Goal: Transaction & Acquisition: Purchase product/service

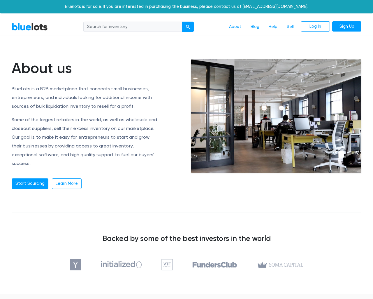
scroll to position [635, 0]
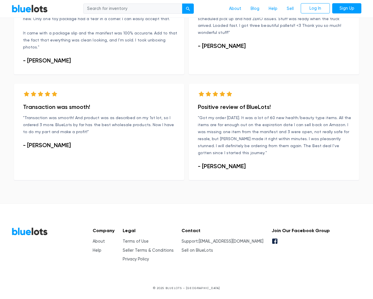
type input "the"
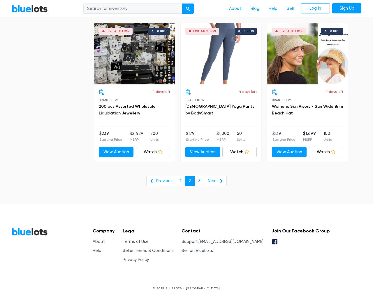
scroll to position [2353, 0]
type input "the"
select select "200000"
select select "300000"
checkbox New"] "true"
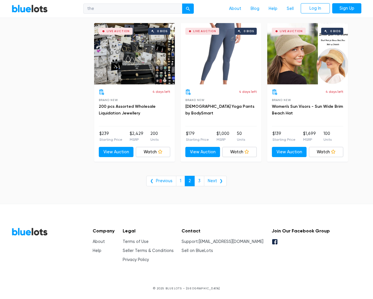
checkbox Pulls"] "true"
checkbox input "true"
checkbox Accessories"] "true"
checkbox input "true"
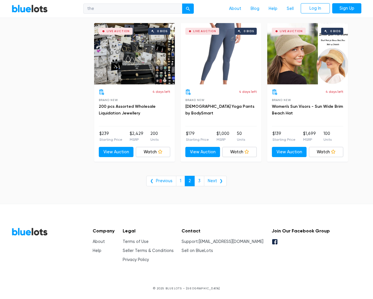
checkbox Merchandise"] "true"
checkbox Beauty"] "true"
checkbox Garden"] "true"
checkbox Goods"] "true"
checkbox Baby"] "true"
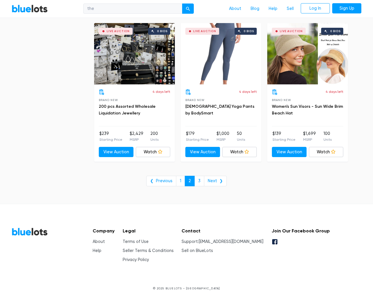
checkbox input "true"
select select "lowest_price"
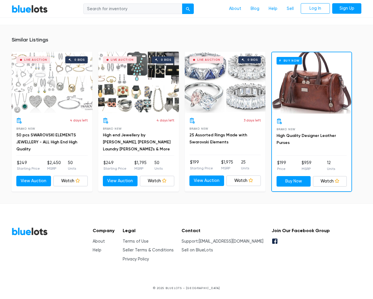
scroll to position [460, 0]
type input "the"
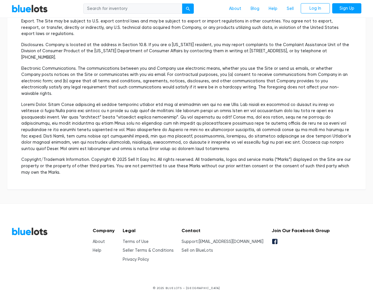
scroll to position [1730, 0]
type input "the"
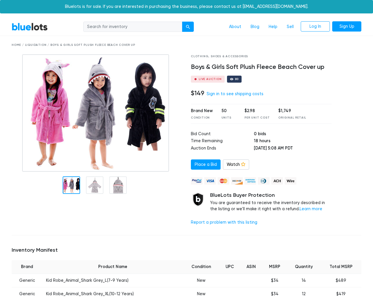
scroll to position [453, 0]
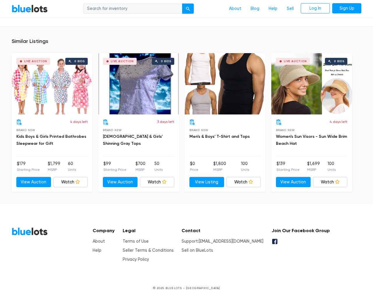
type input "the"
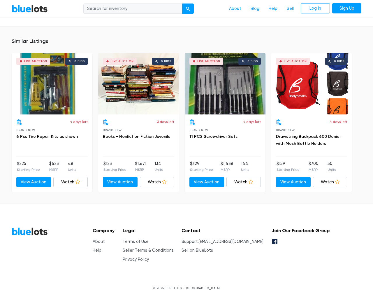
scroll to position [380, 0]
type input "the"
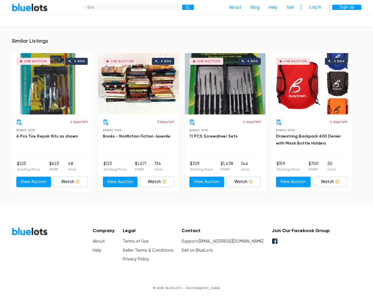
scroll to position [380, 0]
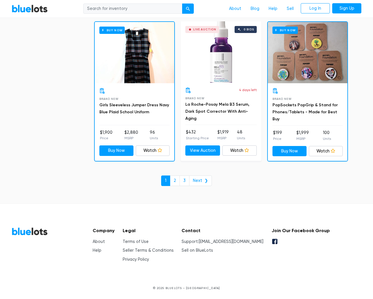
scroll to position [2524, 0]
type input "the"
type input "[EMAIL_ADDRESS]"
select select "300000"
select select "200000"
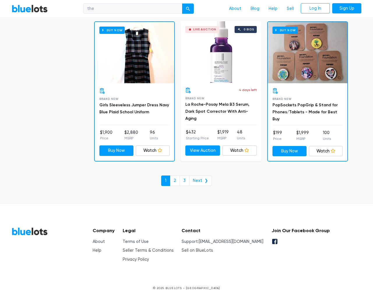
select select "300000"
checkbox New"] "true"
checkbox Pulls"] "true"
checkbox input "true"
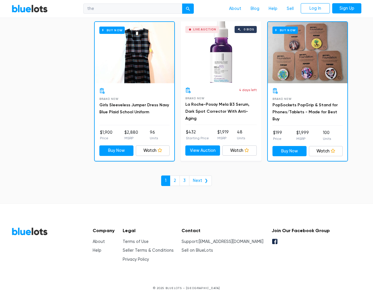
checkbox Accessories"] "true"
checkbox input "true"
checkbox Merchandise"] "true"
checkbox Beauty"] "true"
checkbox Garden"] "true"
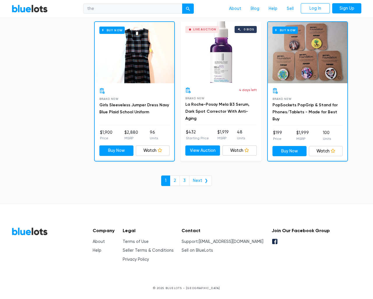
checkbox Goods"] "true"
checkbox Baby"] "true"
checkbox input "true"
select select "lowest_price"
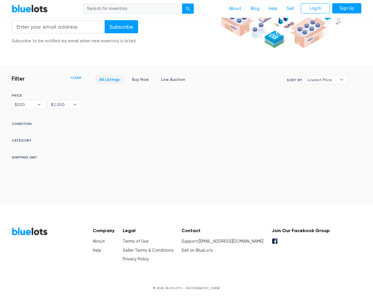
scroll to position [138, 0]
type input "the"
type input "[EMAIL_ADDRESS]"
select select "300000"
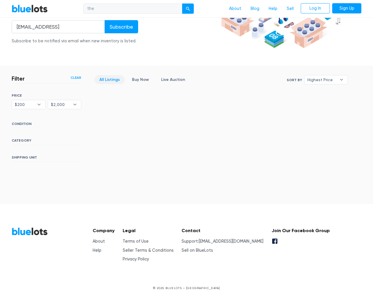
select select "lowest_price"
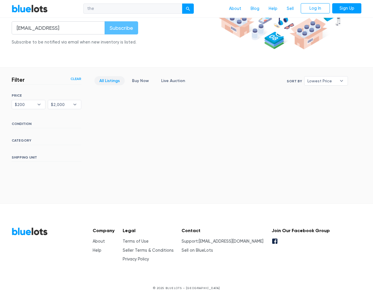
scroll to position [137, 0]
select select "10000"
select select "300000"
select select "newly_listed"
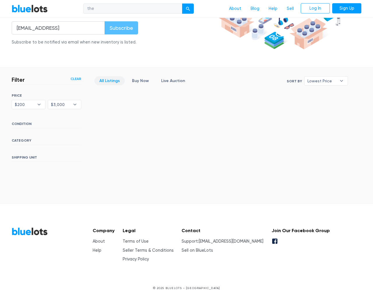
select select "20000"
select select "lowest_price"
select select "300000"
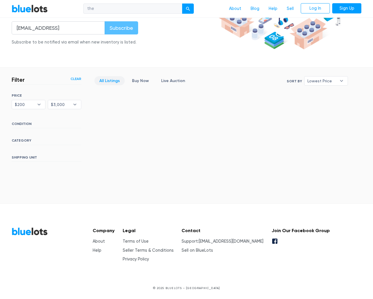
select select "highest_price"
type input "e"
select select "300000"
type input "e"
select select "lowest_price"
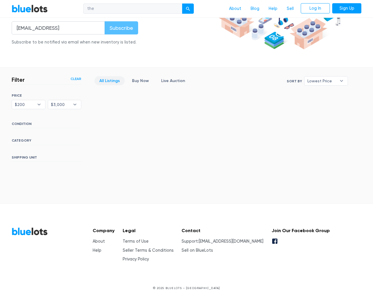
select select "300000"
select select "highest_price"
type input "e"
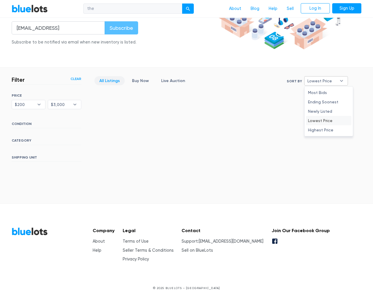
type input "e"
select select "300000"
select select "ending_soonest"
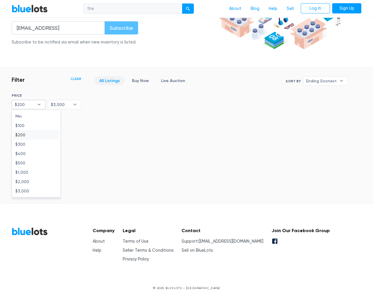
type input "e"
select select "300000"
select select "lowest_price"
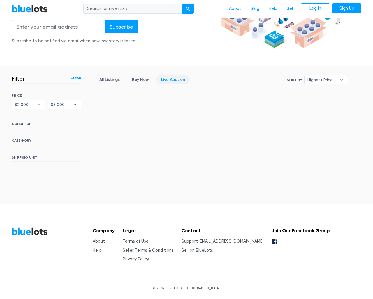
scroll to position [138, 0]
type input "the"
type input "[EMAIL_ADDRESS]"
select select "200000"
select select "300000"
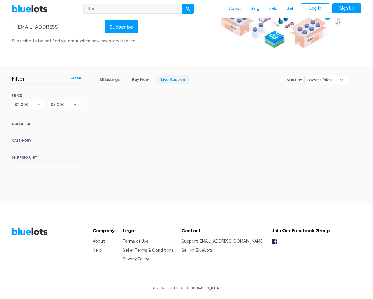
select select "highest_price"
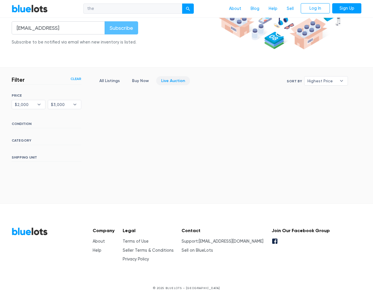
scroll to position [137, 0]
select select "100000"
select select "300000"
select select
select select "newly_listed"
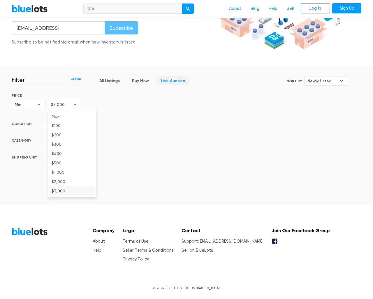
type input "e"
select select "highest_price"
select select "300000"
select select "highest_price"
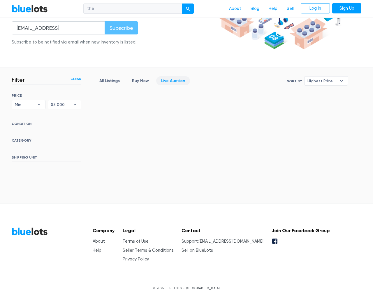
type input "e"
select select "300000"
select select "highest_price"
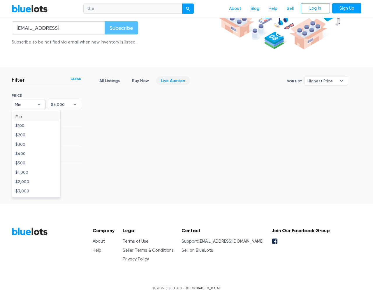
type input "e"
select select "ending_soonest"
select select "highest_price"
select select "300000"
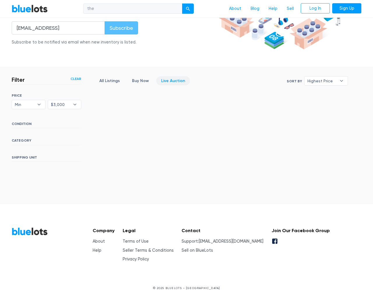
select select "300000"
select select "highest_price"
type input "e"
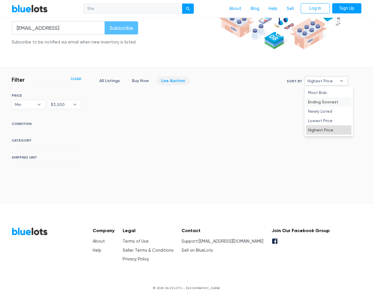
select select "300000"
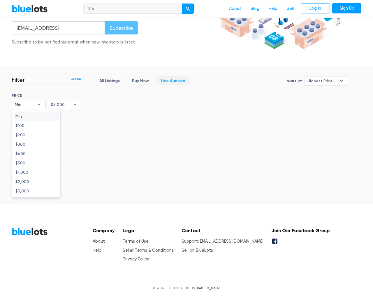
select select "300000"
select select "highest_price"
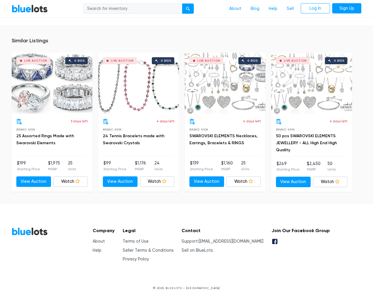
scroll to position [466, 0]
type input "the"
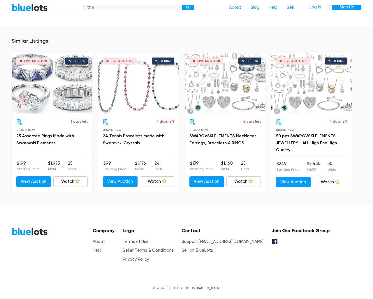
scroll to position [466, 0]
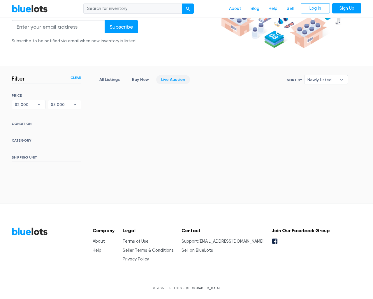
scroll to position [138, 0]
type input "the"
type input "[EMAIL_ADDRESS]"
select select "300000"
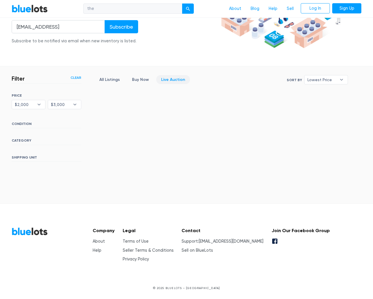
select select "newly_listed"
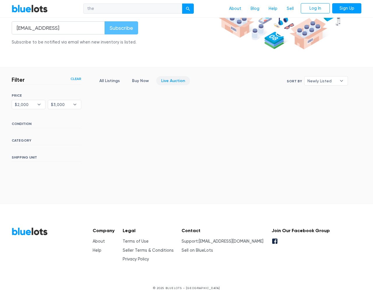
scroll to position [137, 0]
select select "300000"
select select "highest_price"
select select "200000"
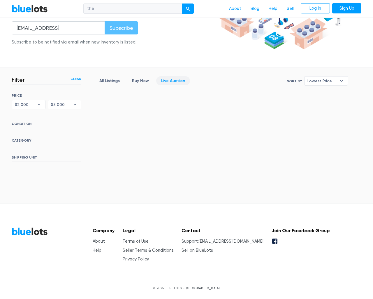
select select "lowest_price"
type input "e"
select select "lowest_price"
select select "300000"
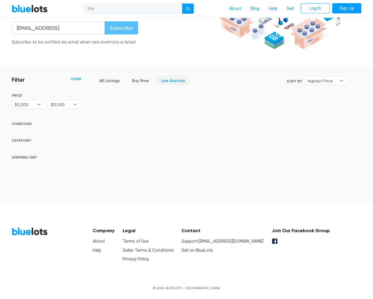
select select "highest_price"
type input "e"
select select "lowest_price"
select select "300000"
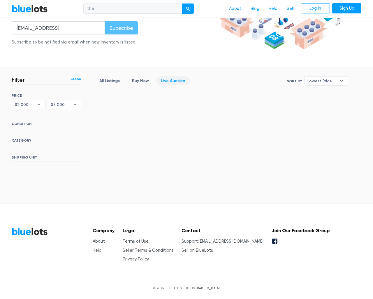
select select "300000"
select select "highest_price"
type input "e"
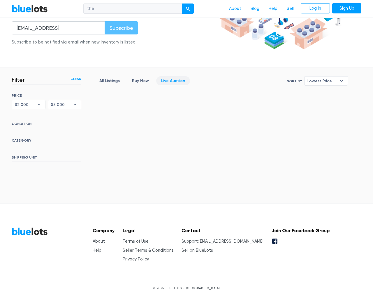
select select "highest_price"
select select "300000"
select select "highest_price"
type input "e"
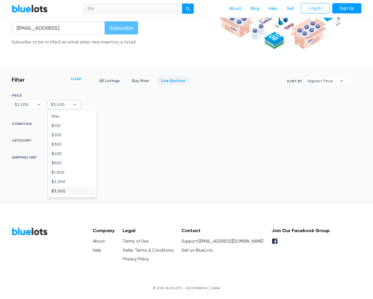
type input "e"
select select "highest_price"
select select "300000"
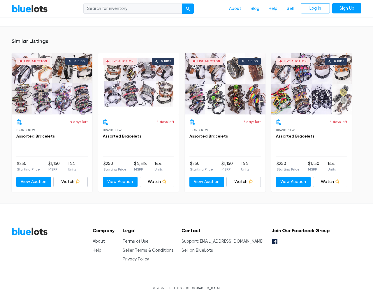
scroll to position [387, 0]
type input "the"
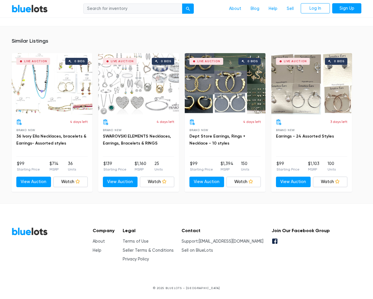
scroll to position [409, 0]
type input "the"
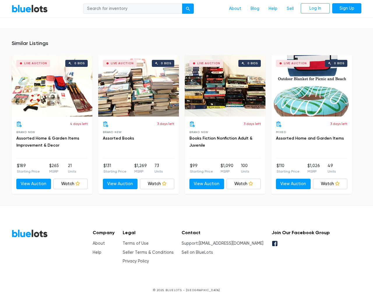
scroll to position [734, 0]
type input "the"
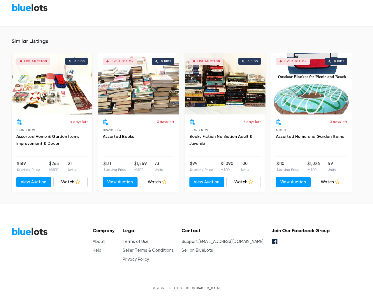
scroll to position [734, 0]
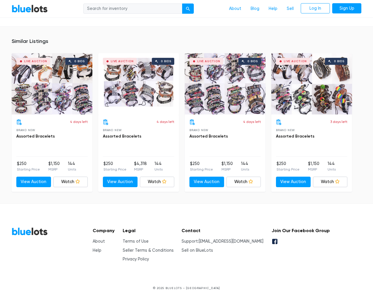
scroll to position [387, 0]
type input "the"
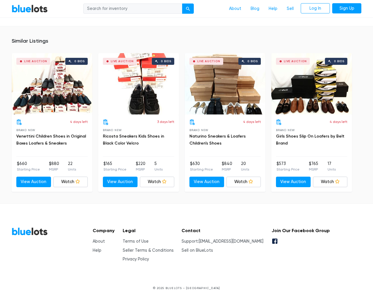
scroll to position [518, 0]
type input "the"
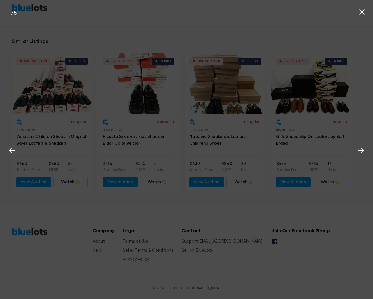
scroll to position [518, 0]
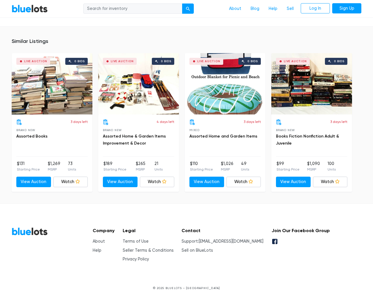
scroll to position [1720, 0]
type input "the"
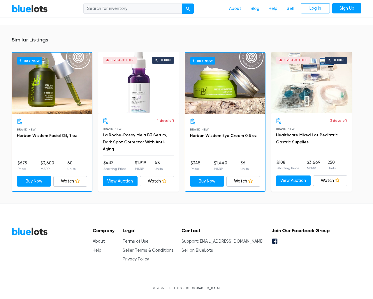
scroll to position [395, 0]
type input "the"
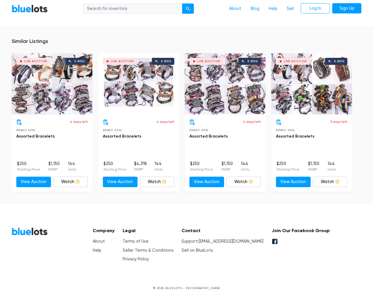
scroll to position [387, 0]
type input "the"
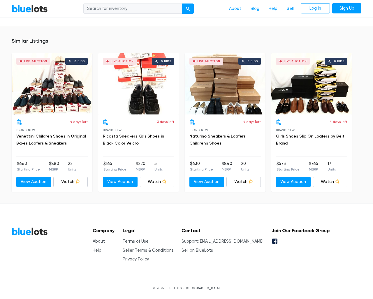
scroll to position [518, 0]
type input "the"
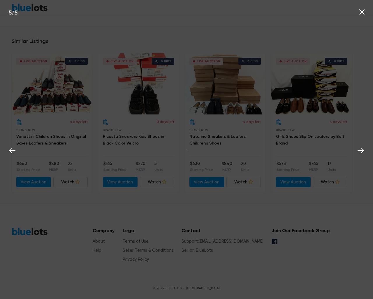
scroll to position [518, 0]
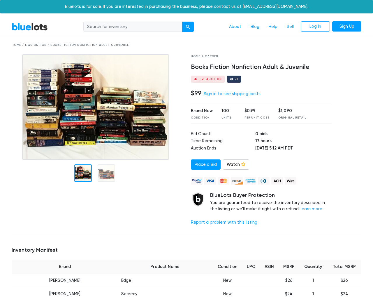
scroll to position [1720, 0]
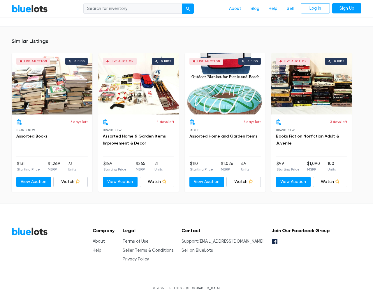
type input "the"
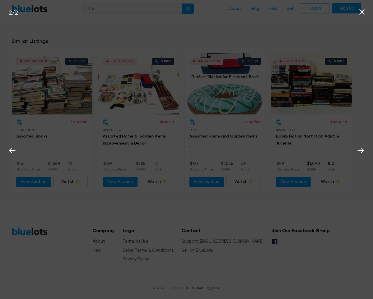
scroll to position [1720, 0]
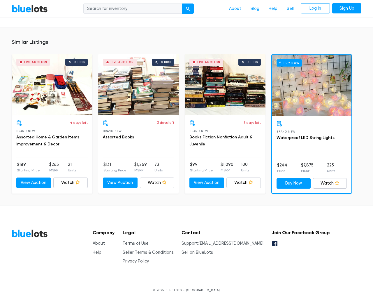
scroll to position [735, 0]
type input "the"
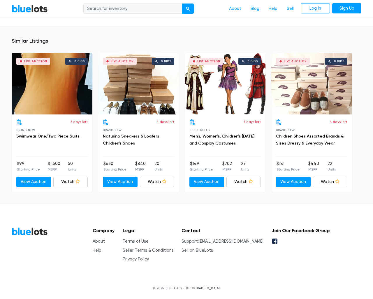
scroll to position [437, 0]
type input "the"
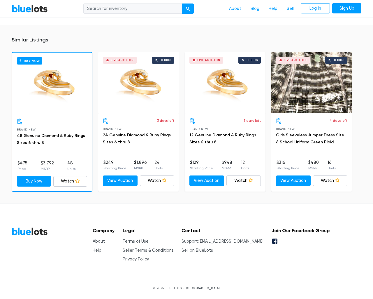
scroll to position [375, 0]
type input "the"
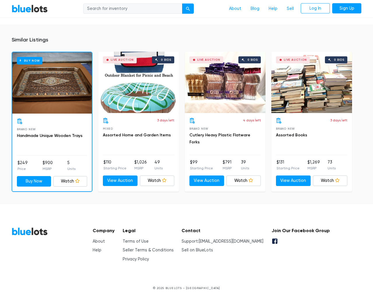
scroll to position [416, 0]
type input "the"
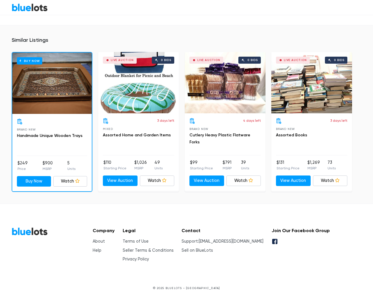
scroll to position [416, 0]
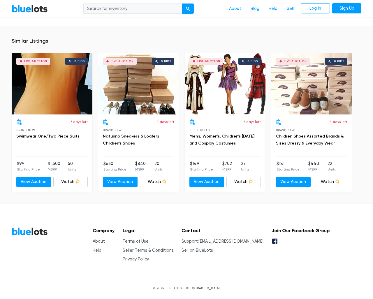
scroll to position [437, 0]
type input "the"
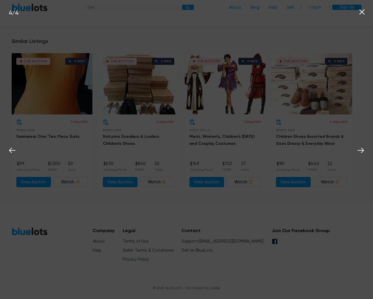
scroll to position [437, 0]
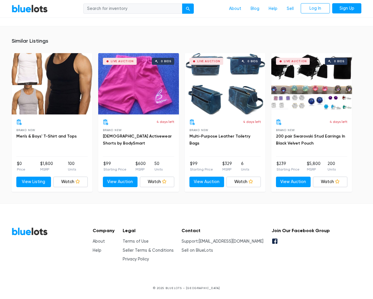
scroll to position [374, 0]
type input "the"
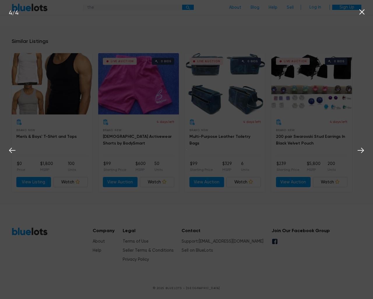
scroll to position [374, 0]
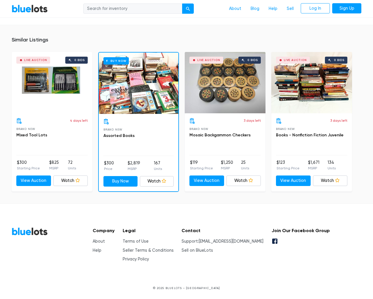
scroll to position [395, 0]
type input "the"
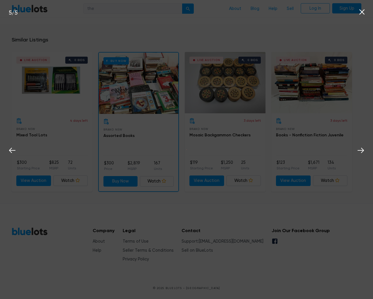
scroll to position [395, 0]
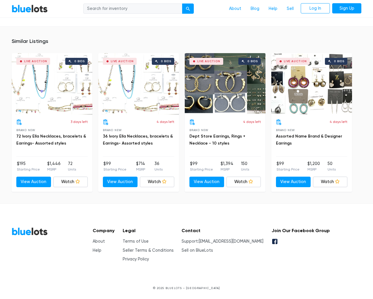
scroll to position [401, 0]
type input "the"
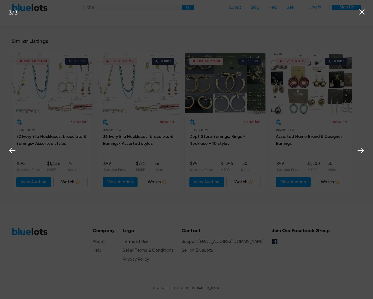
scroll to position [401, 0]
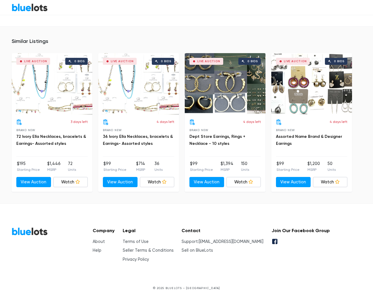
scroll to position [401, 0]
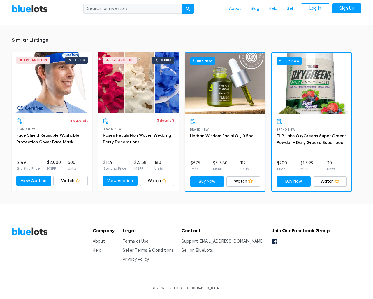
scroll to position [437, 0]
type input "the"
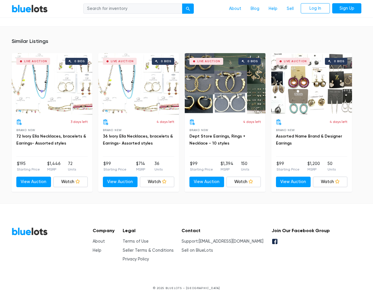
scroll to position [401, 0]
type input "the"
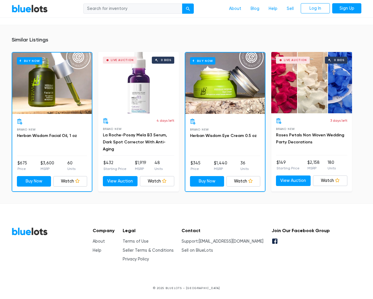
scroll to position [395, 0]
type input "the"
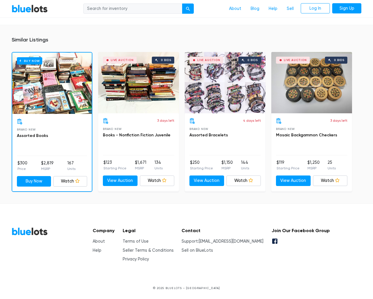
scroll to position [395, 0]
type input "the"
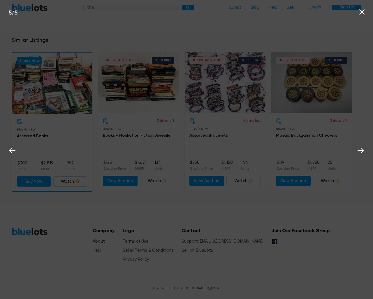
scroll to position [395, 0]
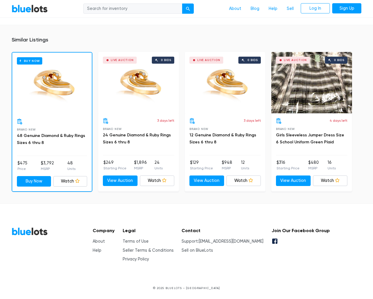
scroll to position [375, 0]
type input "the"
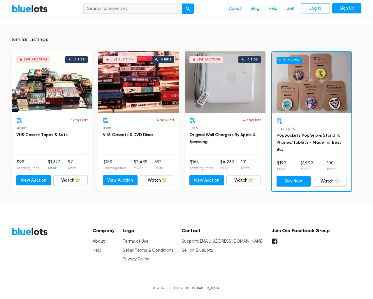
scroll to position [389, 0]
type input "the"
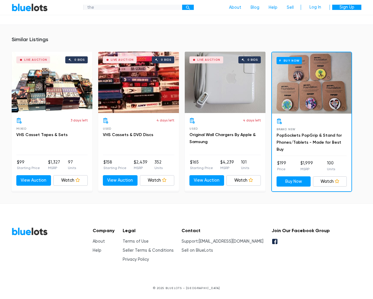
scroll to position [389, 0]
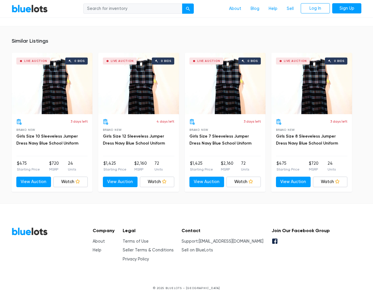
scroll to position [382, 0]
type input "the"
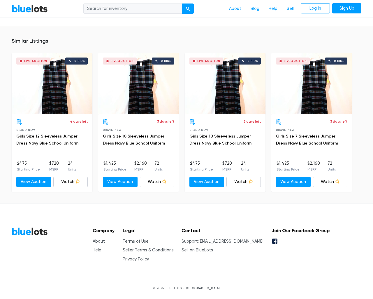
scroll to position [382, 0]
type input "the"
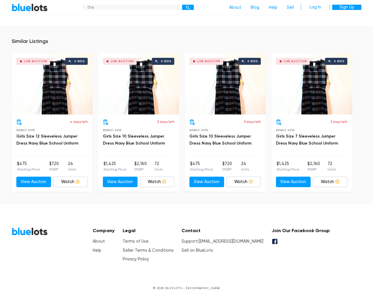
scroll to position [382, 0]
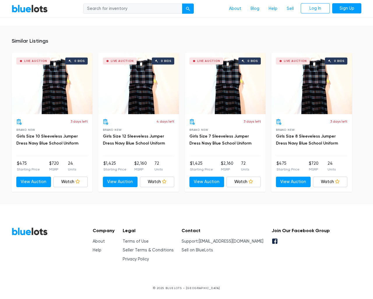
scroll to position [382, 0]
type input "the"
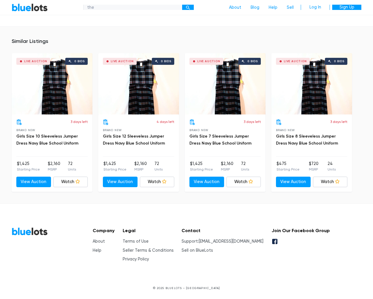
scroll to position [382, 0]
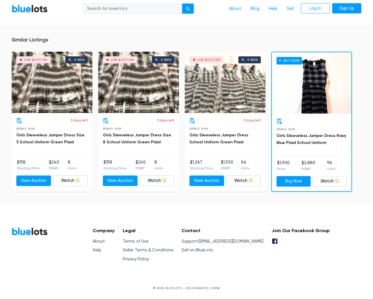
scroll to position [383, 0]
type input "the"
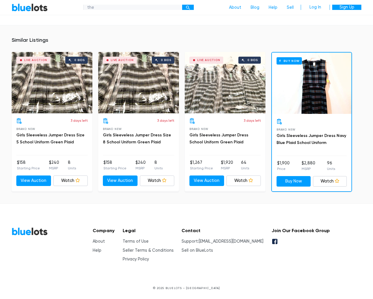
scroll to position [383, 0]
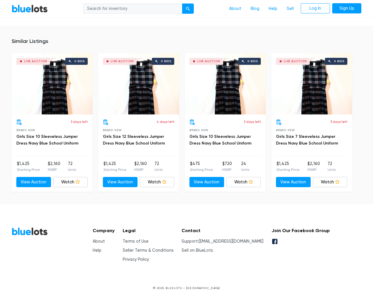
scroll to position [407, 0]
type input "the"
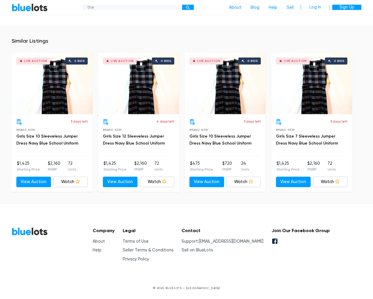
scroll to position [407, 0]
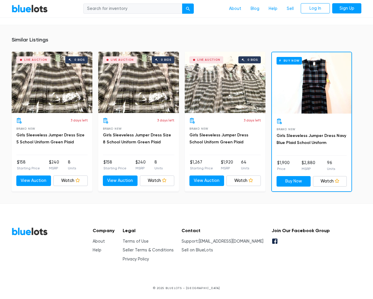
scroll to position [383, 0]
type input "the"
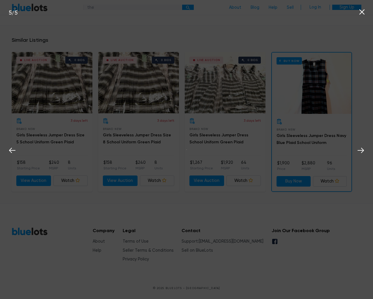
scroll to position [383, 0]
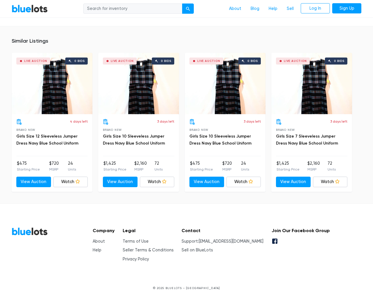
scroll to position [382, 0]
type input "the"
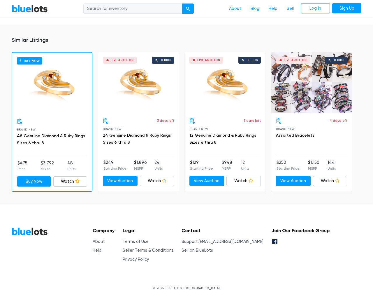
scroll to position [381, 0]
type input "the"
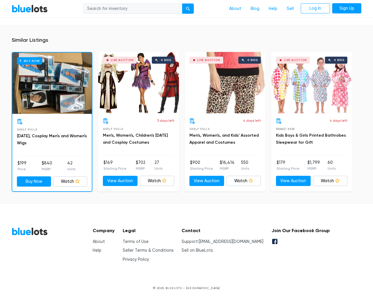
scroll to position [602, 0]
type input "the"
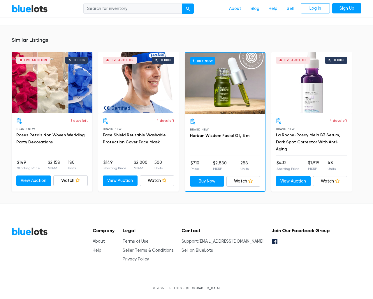
scroll to position [419, 0]
type input "the"
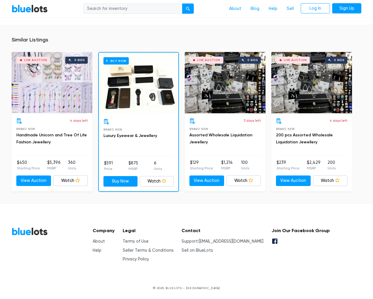
scroll to position [395, 0]
type input "the"
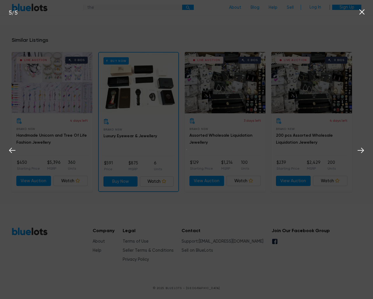
scroll to position [395, 0]
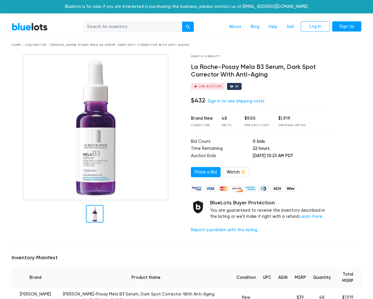
scroll to position [414, 0]
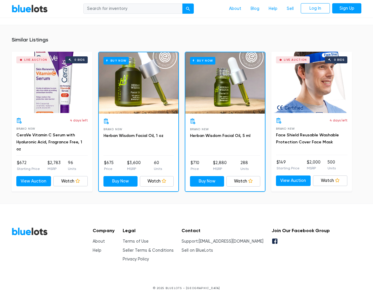
type input "the"
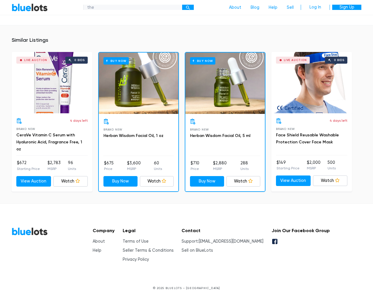
scroll to position [414, 0]
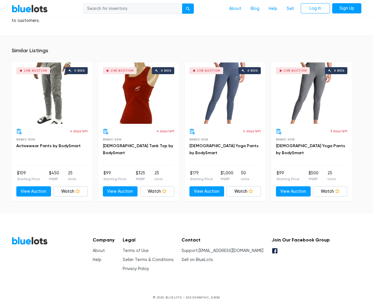
scroll to position [374, 0]
type input "the"
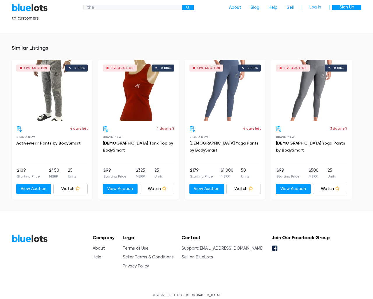
scroll to position [374, 0]
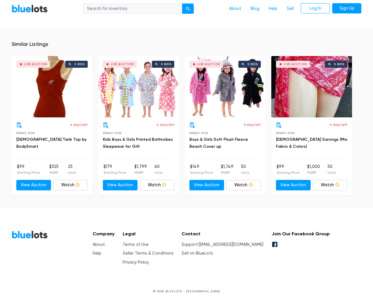
scroll to position [374, 0]
type input "the"
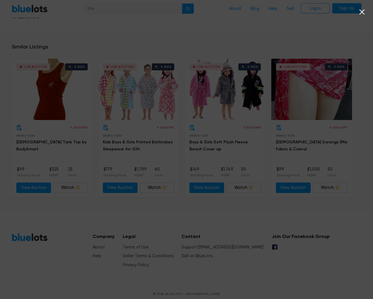
scroll to position [374, 0]
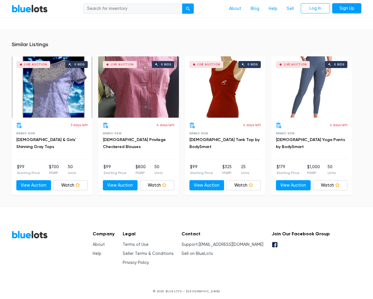
scroll to position [380, 0]
type input "the"
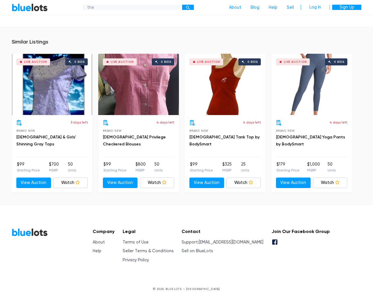
scroll to position [380, 0]
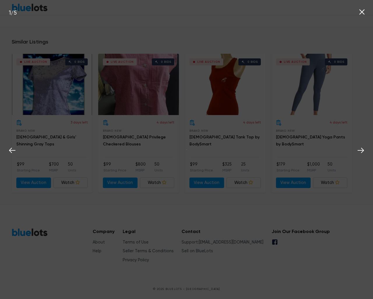
scroll to position [380, 0]
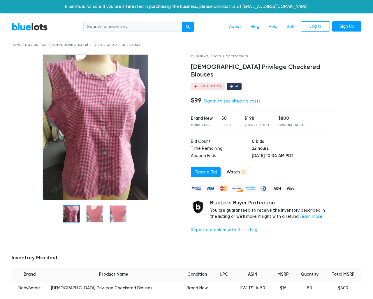
scroll to position [374, 0]
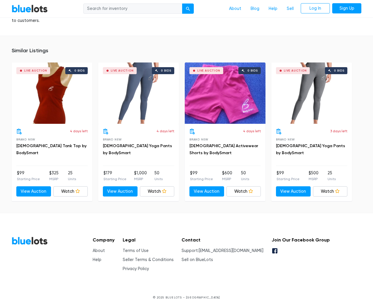
type input "the"
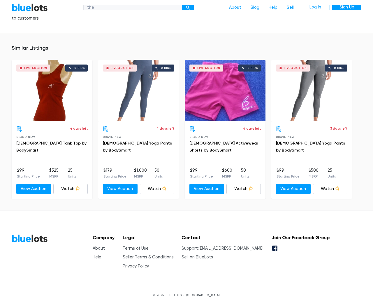
scroll to position [374, 0]
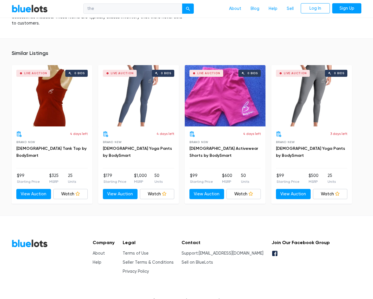
scroll to position [374, 0]
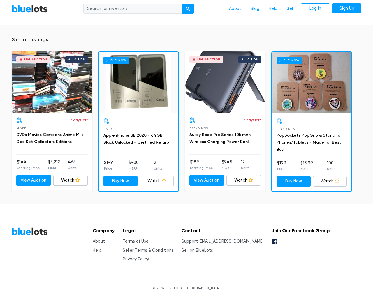
scroll to position [484, 0]
type input "the"
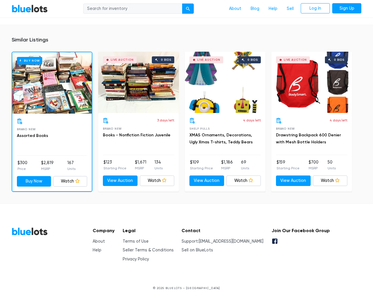
scroll to position [394, 0]
type input "the"
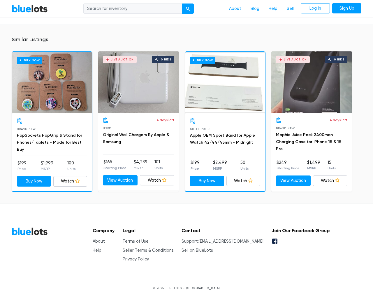
scroll to position [382, 0]
type input "the"
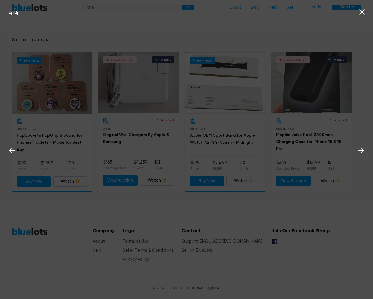
scroll to position [382, 0]
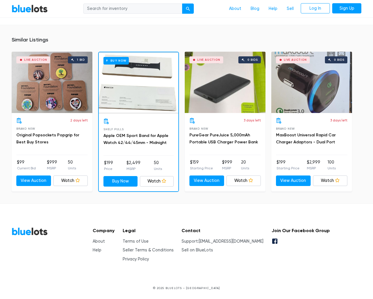
scroll to position [423, 0]
type input "the"
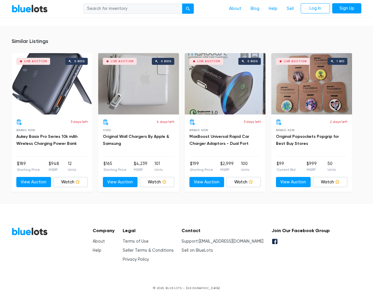
scroll to position [388, 0]
type input "the"
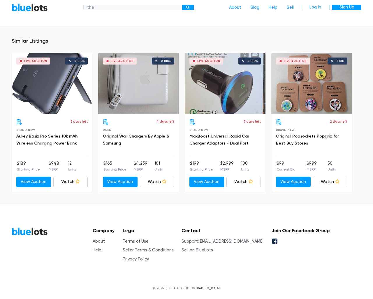
scroll to position [388, 0]
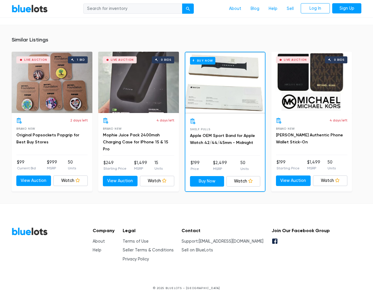
scroll to position [380, 0]
type input "the"
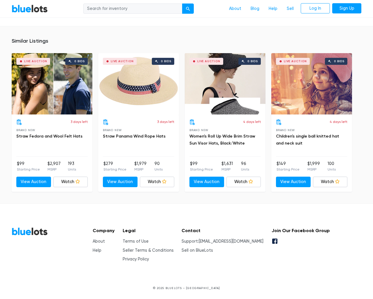
scroll to position [818, 0]
type input "the"
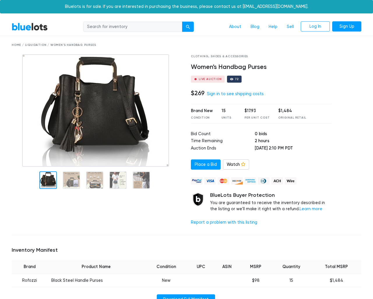
scroll to position [400, 0]
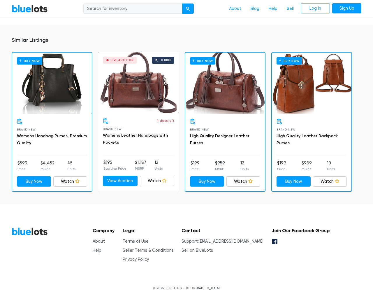
type input "the"
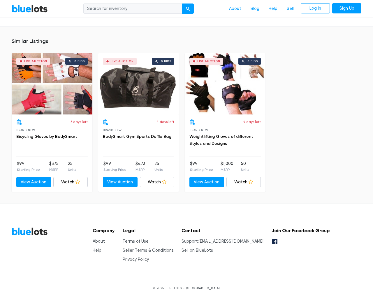
scroll to position [388, 0]
type input "the"
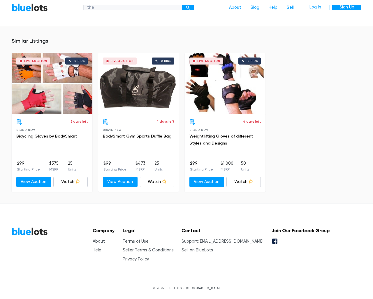
scroll to position [388, 0]
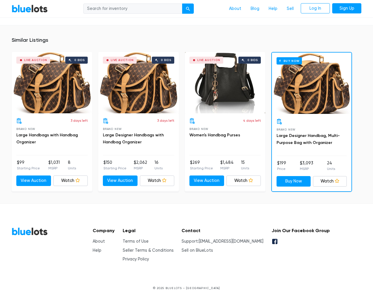
scroll to position [388, 0]
type input "the"
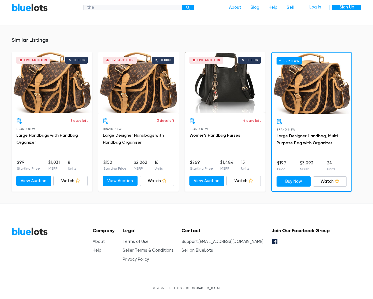
scroll to position [388, 0]
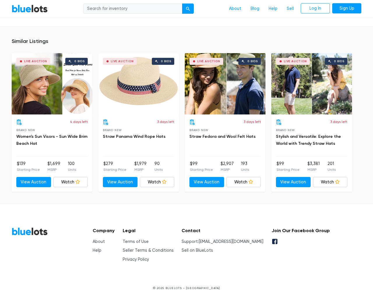
scroll to position [441, 0]
type input "the"
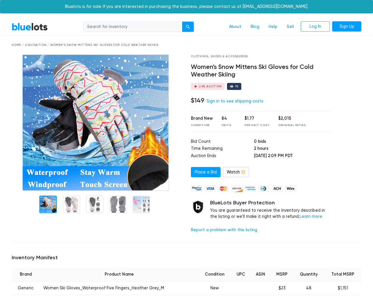
scroll to position [409, 0]
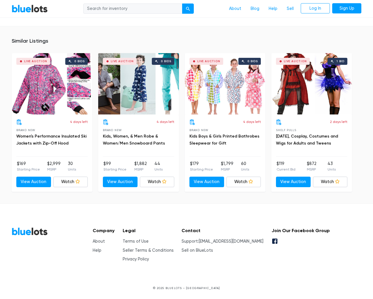
type input "the"
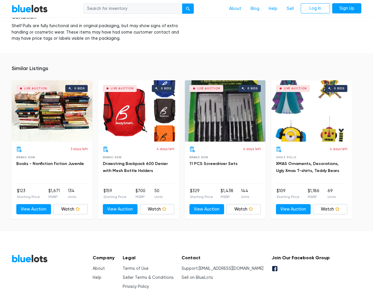
scroll to position [821, 0]
type input "the"
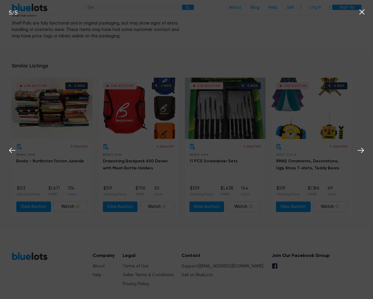
scroll to position [821, 0]
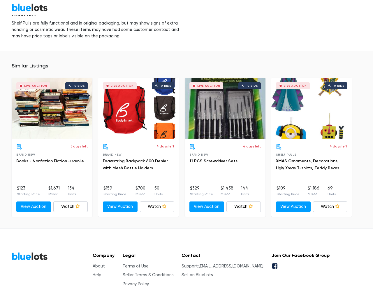
scroll to position [821, 0]
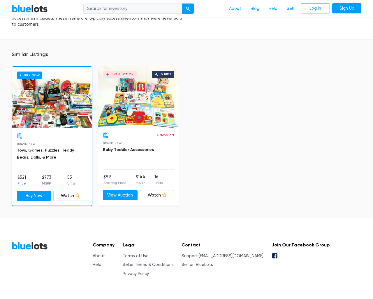
scroll to position [952, 0]
type input "the"
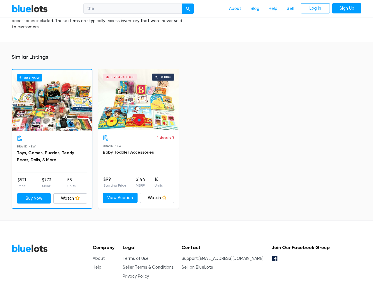
scroll to position [952, 0]
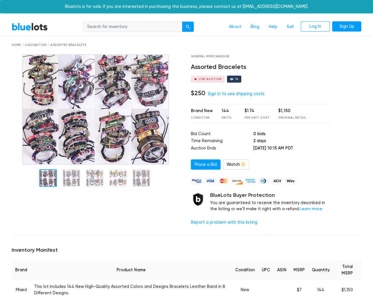
scroll to position [388, 0]
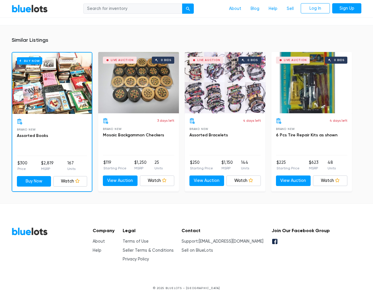
type input "the"
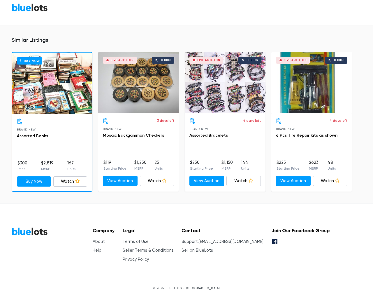
scroll to position [388, 0]
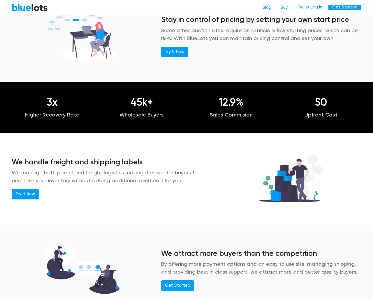
scroll to position [550, 0]
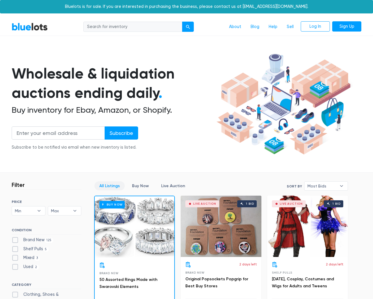
scroll to position [2524, 0]
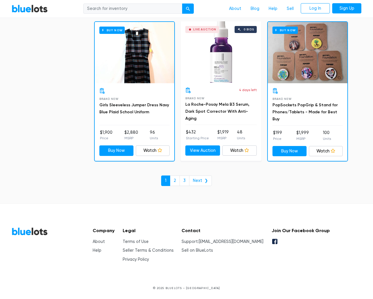
type input "the"
type input "[EMAIL_ADDRESS]"
type input "e"
select select "300000"
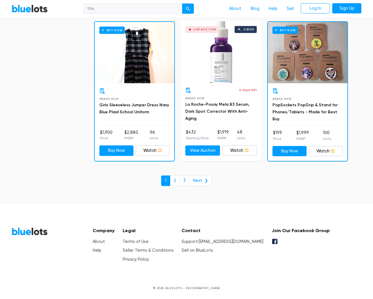
select select "highest_price"
select select "200000"
select select "300000"
checkbox New"] "true"
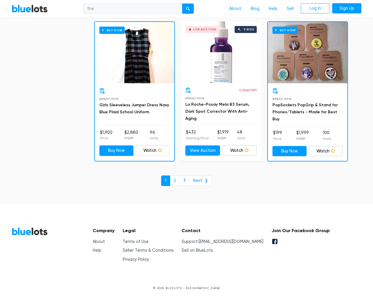
checkbox Pulls"] "true"
checkbox input "true"
checkbox Accessories"] "true"
checkbox input "true"
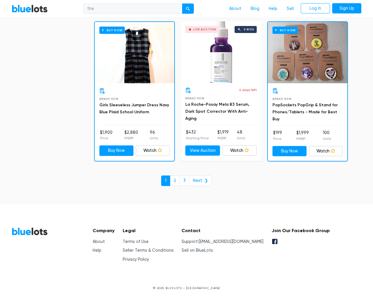
checkbox Merchandise"] "true"
checkbox Beauty"] "true"
checkbox Garden"] "true"
checkbox Goods"] "true"
checkbox Baby"] "true"
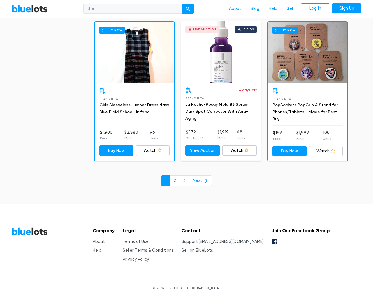
checkbox input "true"
select select "highest_price"
select select
select select "most_bids"
